Goal: Ask a question: Seek information or help from site administrators or community

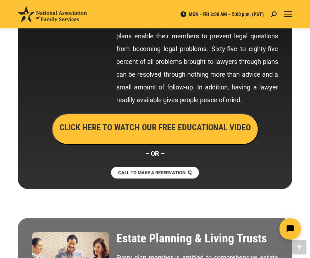
click at [174, 170] on span "CALL TO MAKE A RESERVATION" at bounding box center [151, 172] width 67 height 5
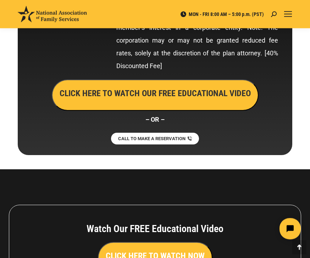
scroll to position [3920, 0]
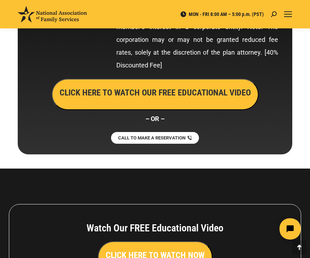
click at [285, 16] on div "Mobile menu icon" at bounding box center [288, 14] width 8 height 6
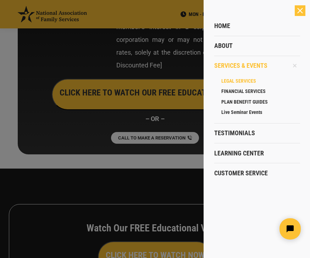
click at [257, 174] on span "Customer Service" at bounding box center [241, 173] width 54 height 8
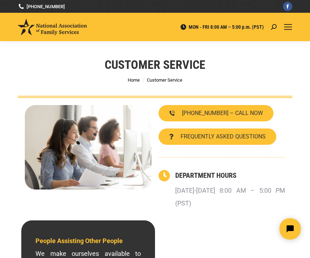
click at [251, 137] on span "FREQUENTLY ASKED QUESTIONS" at bounding box center [223, 137] width 85 height 6
click at [247, 137] on span "FREQUENTLY ASKED QUESTIONS" at bounding box center [223, 137] width 85 height 6
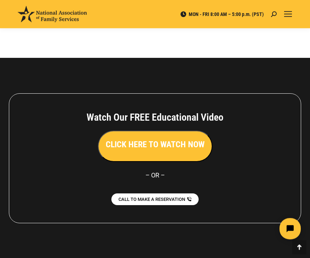
scroll to position [575, 0]
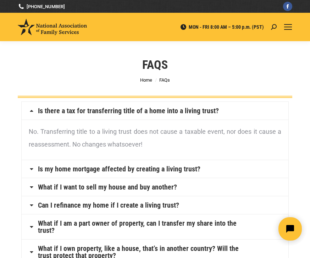
click at [290, 224] on button "Open chat widget" at bounding box center [289, 228] width 23 height 23
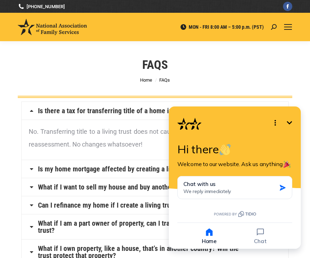
click at [234, 184] on div "Chat with us We reply immediately" at bounding box center [229, 188] width 93 height 14
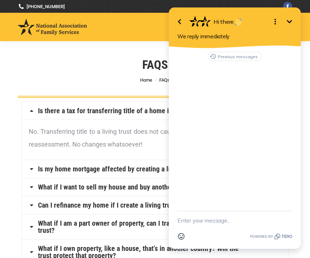
click at [205, 226] on textarea "New message" at bounding box center [234, 220] width 115 height 18
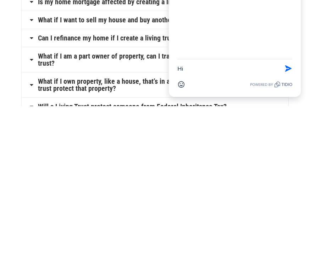
type textarea "Hi"
click at [283, 75] on div "Hi Send Shortcut" at bounding box center [234, 68] width 115 height 18
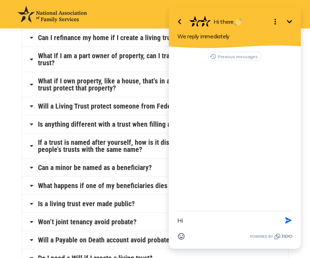
click at [288, 220] on icon "button" at bounding box center [288, 220] width 8 height 8
click at [224, 220] on textarea "New message" at bounding box center [234, 220] width 115 height 18
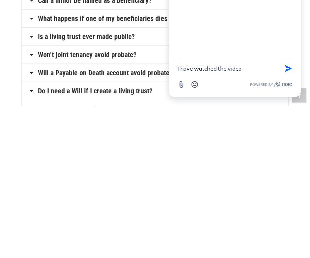
type textarea "I have watched the video"
click at [285, 65] on icon "button" at bounding box center [288, 69] width 8 height 8
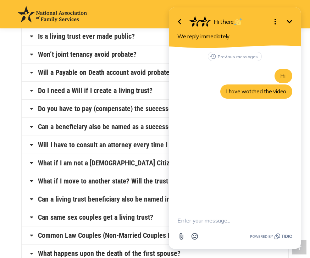
click at [223, 220] on textarea "New message" at bounding box center [234, 220] width 115 height 18
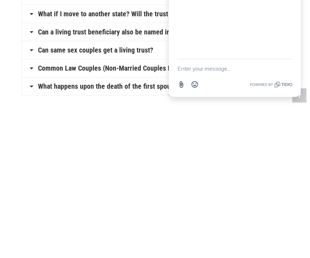
type textarea "H"
type textarea "What is next step"
click at [286, 74] on button "Send Shortcut" at bounding box center [288, 68] width 13 height 13
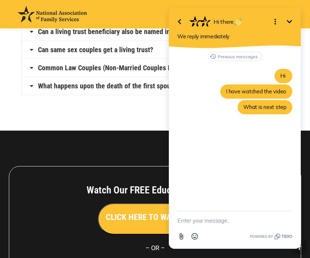
click at [231, 25] on span "Hi there" at bounding box center [228, 21] width 29 height 7
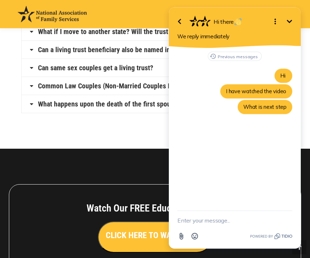
scroll to position [484, 0]
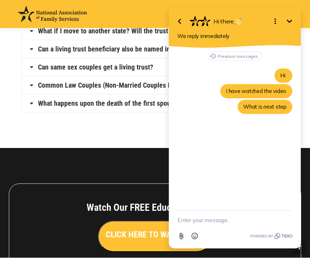
click at [250, 218] on textarea "New message" at bounding box center [234, 220] width 115 height 18
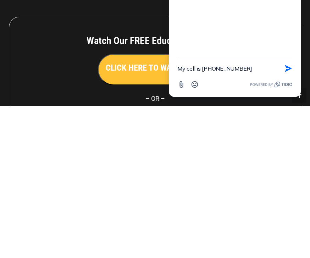
type textarea "My cell is [PHONE_NUMBER]"
click at [292, 69] on icon "button" at bounding box center [288, 69] width 8 height 8
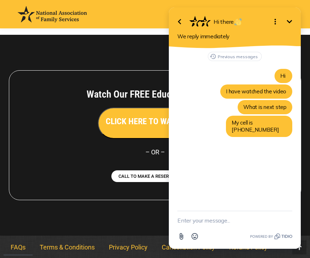
click at [124, 224] on div at bounding box center [155, 135] width 310 height 201
click at [51, 226] on div at bounding box center [155, 135] width 310 height 201
click at [20, 254] on link "FAQs" at bounding box center [18, 247] width 29 height 16
click at [134, 243] on link "Privacy Policy" at bounding box center [128, 247] width 53 height 16
click at [158, 247] on link "Cancellation Policy" at bounding box center [188, 247] width 67 height 16
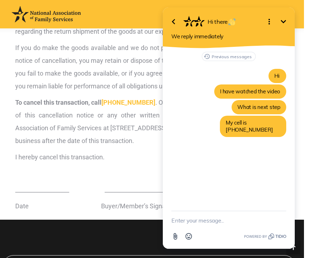
scroll to position [234, 0]
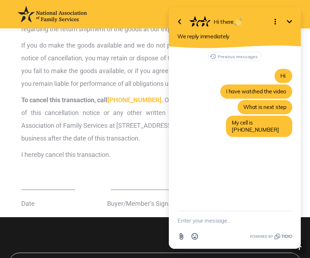
click at [240, 224] on textarea "New message" at bounding box center [234, 220] width 115 height 18
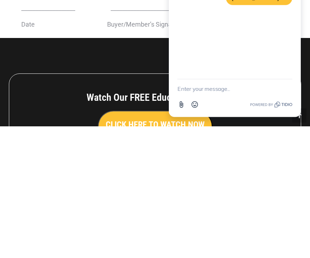
scroll to position [393, 0]
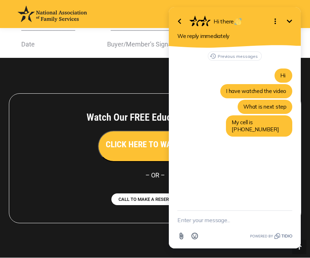
click at [288, 19] on icon "Minimize" at bounding box center [289, 21] width 9 height 9
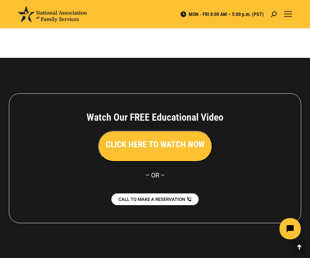
scroll to position [575, 0]
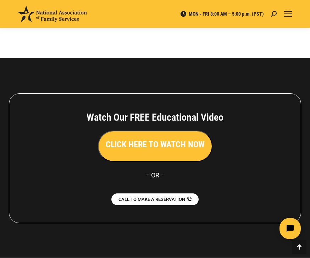
click at [79, 234] on div at bounding box center [155, 158] width 310 height 201
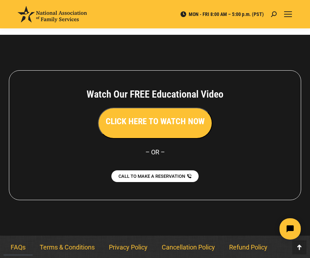
click at [262, 246] on link "Refund Policy" at bounding box center [248, 247] width 52 height 16
click at [257, 252] on link "Refund Policy" at bounding box center [248, 247] width 52 height 16
click at [250, 246] on link "Refund Policy" at bounding box center [248, 247] width 52 height 16
click at [292, 226] on icon "Open chat widget" at bounding box center [294, 228] width 11 height 11
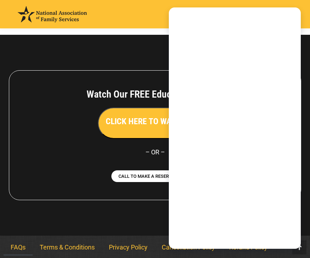
click at [288, 225] on textarea "New message" at bounding box center [234, 220] width 115 height 18
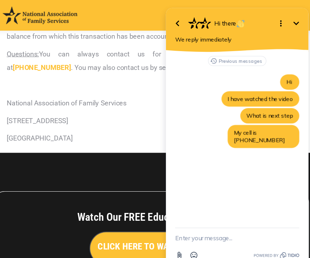
scroll to position [232, 1]
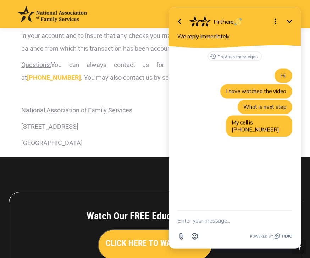
click at [292, 25] on icon "Minimize" at bounding box center [289, 21] width 9 height 9
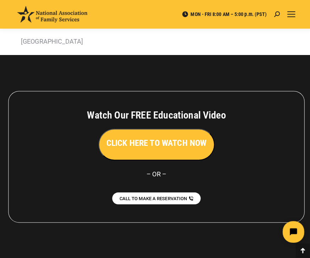
scroll to position [329, 0]
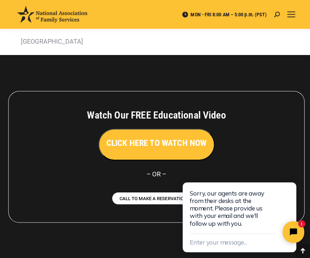
click at [233, 238] on button "Enter your message..." at bounding box center [217, 242] width 56 height 12
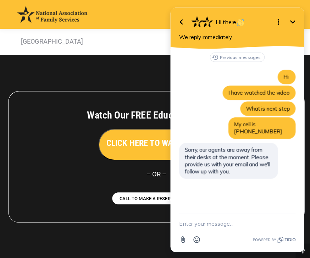
click at [226, 227] on textarea "New message" at bounding box center [236, 220] width 115 height 18
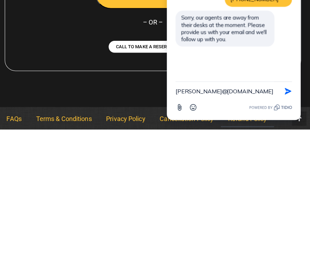
click at [203, 88] on textarea "[PERSON_NAME]@[DOMAIN_NAME]" at bounding box center [223, 88] width 97 height 18
type textarea "[EMAIL_ADDRESS][DOMAIN_NAME]"
click at [284, 91] on icon "button" at bounding box center [286, 88] width 6 height 6
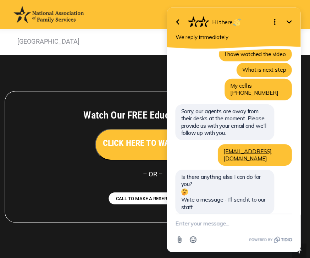
scroll to position [27, 0]
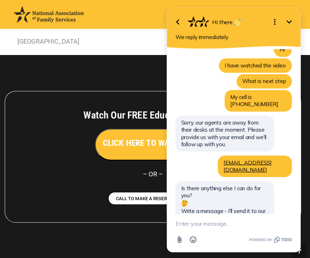
click at [237, 228] on textarea "New message" at bounding box center [232, 220] width 115 height 18
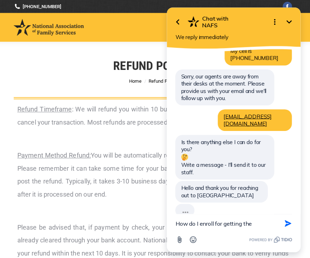
scroll to position [102, 0]
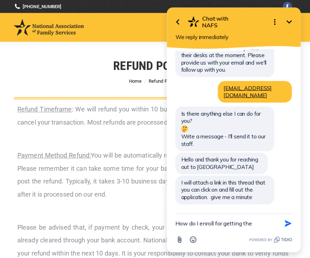
click at [262, 217] on textarea "How do I enroll for getting the" at bounding box center [223, 220] width 97 height 18
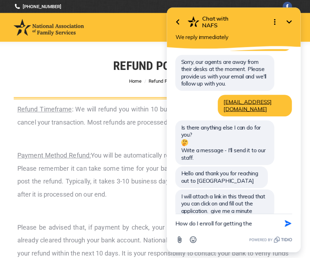
scroll to position [15, 0]
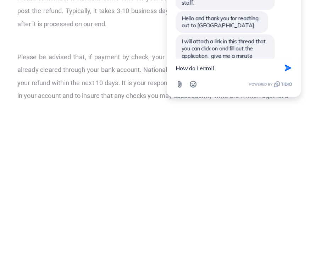
type textarea "How do I enroll"
click at [286, 66] on icon "button" at bounding box center [286, 65] width 6 height 6
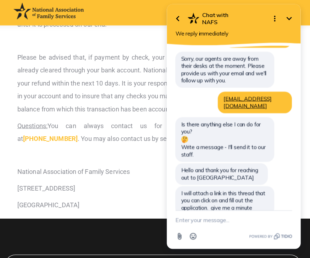
scroll to position [105, 0]
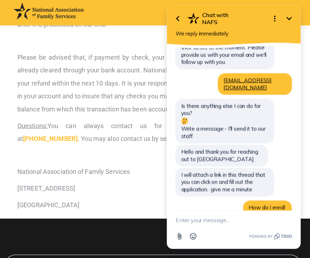
click at [240, 216] on textarea "New message" at bounding box center [232, 217] width 115 height 18
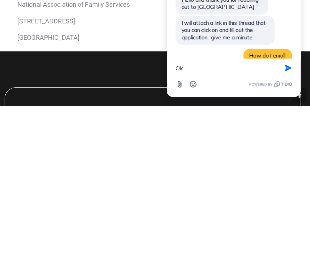
type textarea "Ok"
click at [284, 64] on icon "button" at bounding box center [286, 65] width 8 height 8
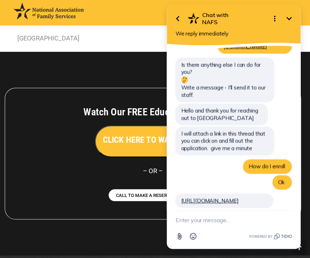
scroll to position [348, 0]
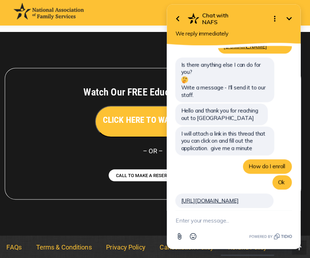
click at [235, 194] on link "[URL][DOMAIN_NAME]" at bounding box center [209, 197] width 57 height 7
